Goal: Communication & Community: Participate in discussion

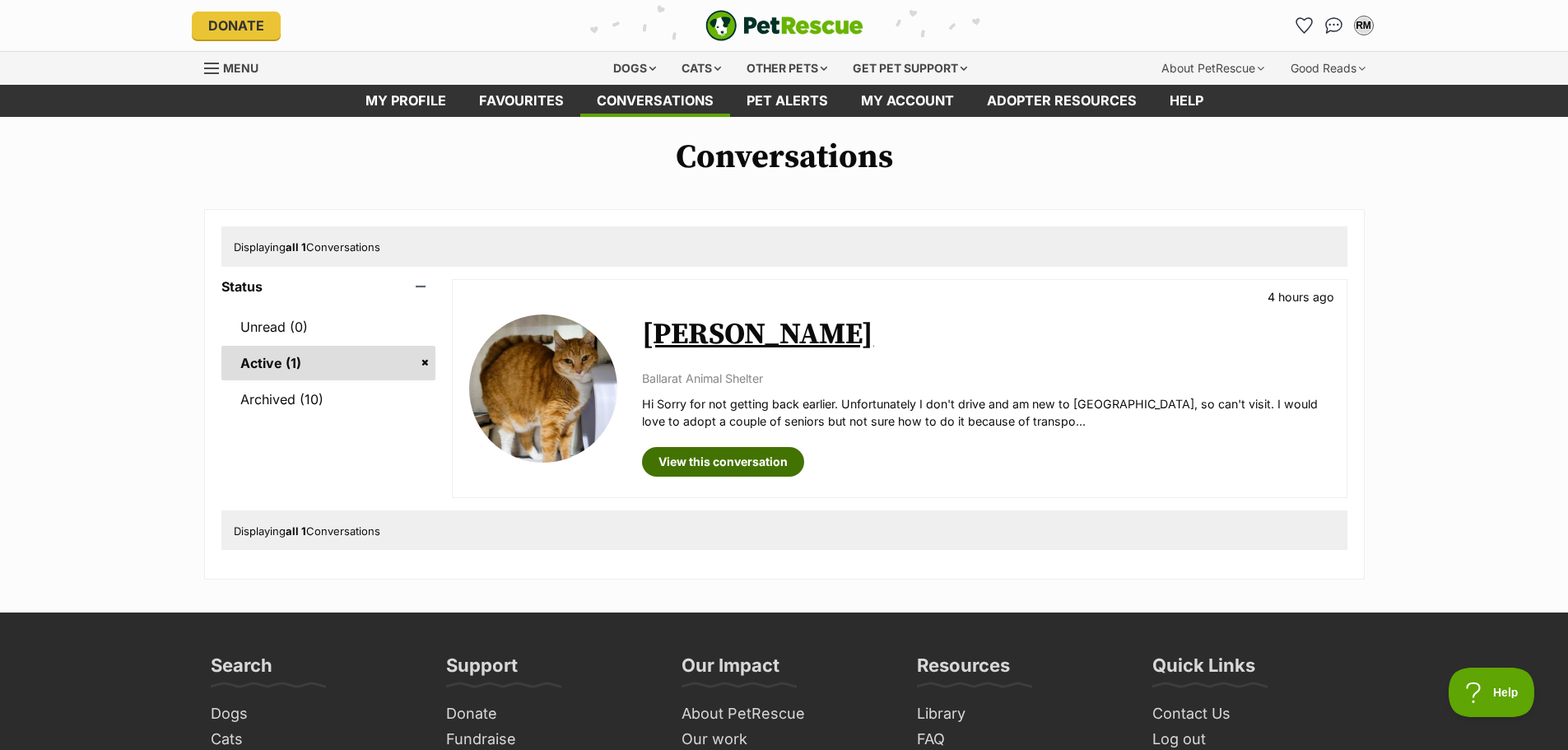
click at [732, 460] on link "View this conversation" at bounding box center [722, 462] width 162 height 29
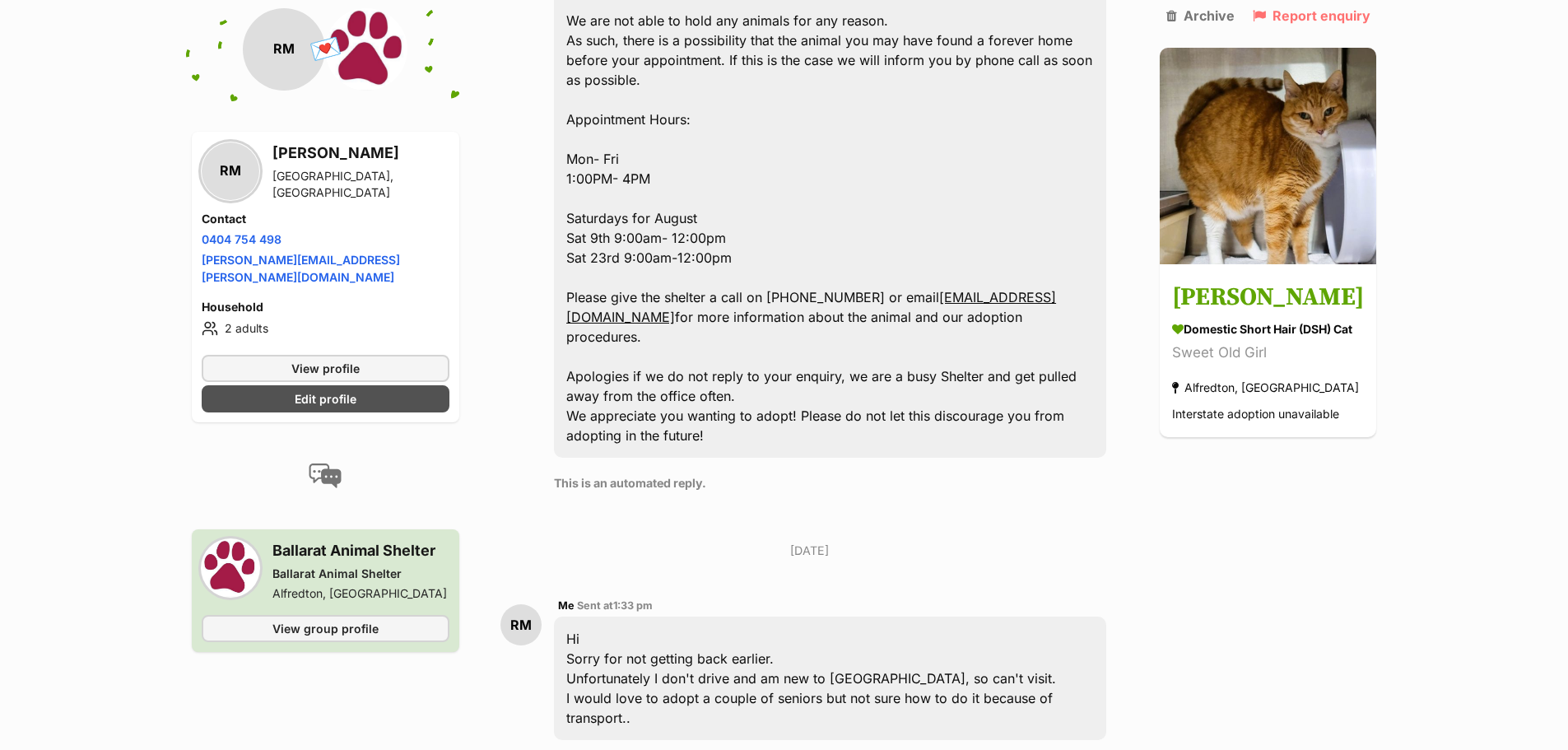
scroll to position [1097, 0]
